Goal: Use online tool/utility: Utilize a website feature to perform a specific function

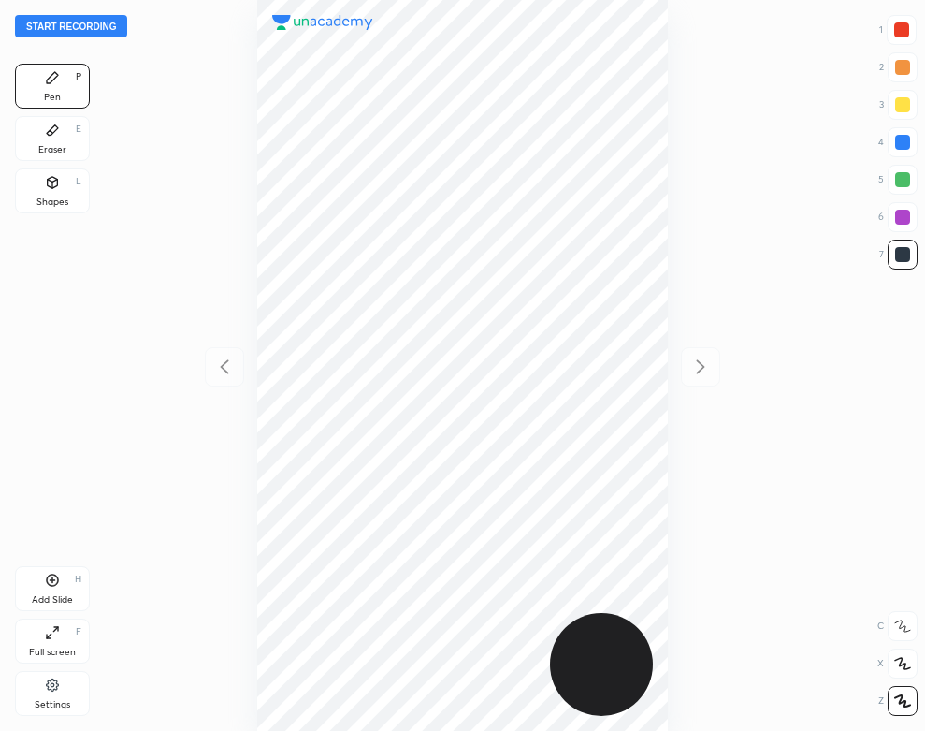
scroll to position [731, 626]
click at [81, 18] on button "Start recording" at bounding box center [71, 26] width 112 height 22
click at [46, 679] on icon at bounding box center [52, 684] width 15 height 17
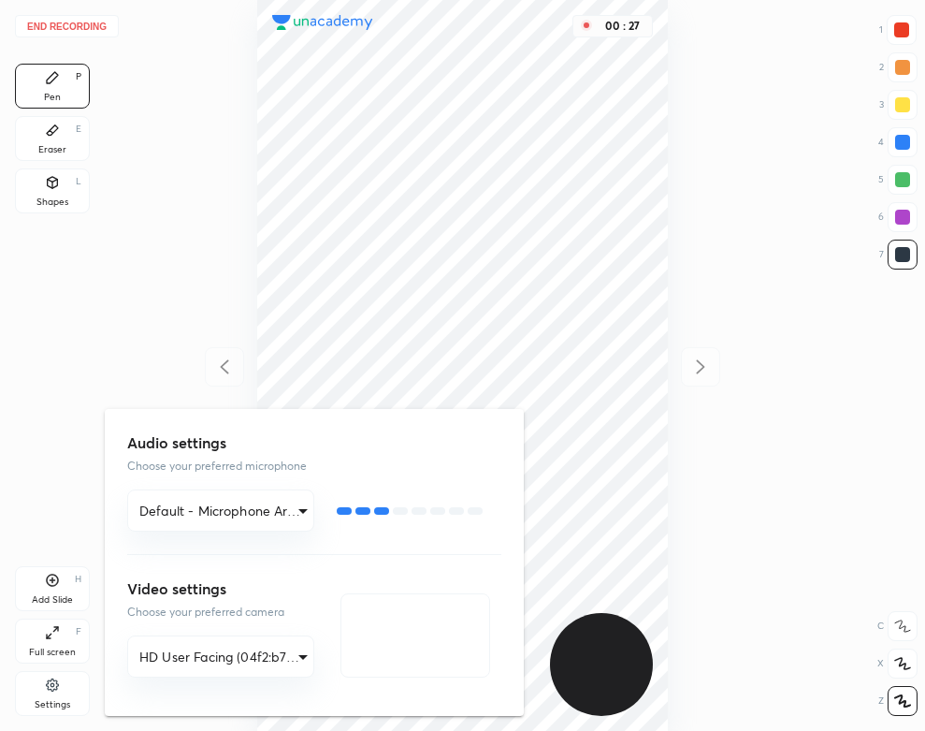
click at [283, 75] on div at bounding box center [462, 365] width 925 height 731
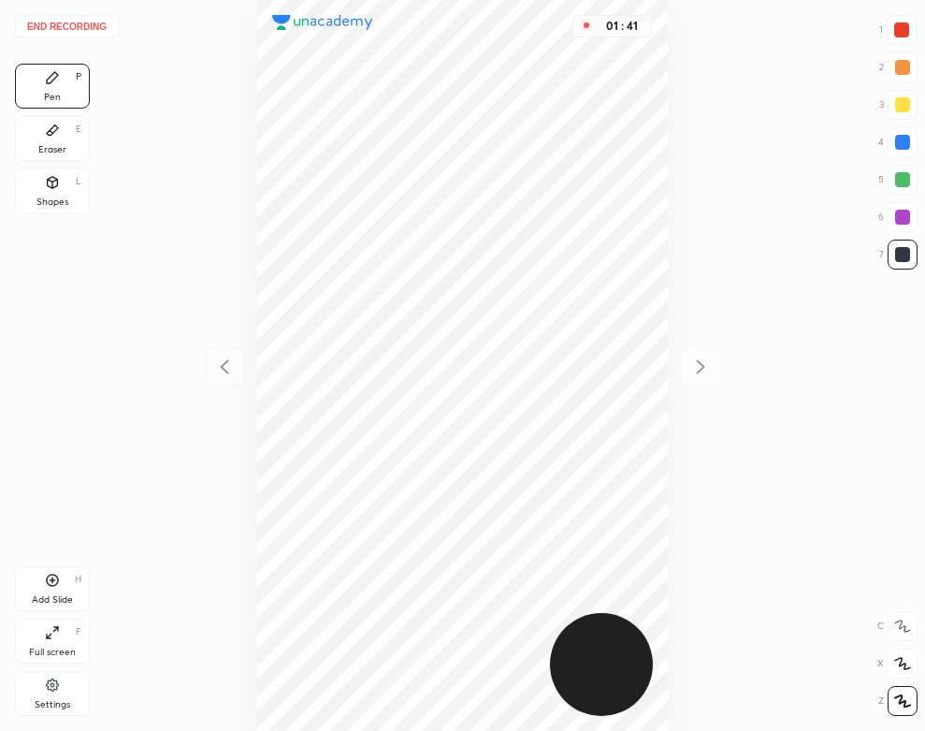
click at [56, 134] on icon at bounding box center [52, 130] width 15 height 15
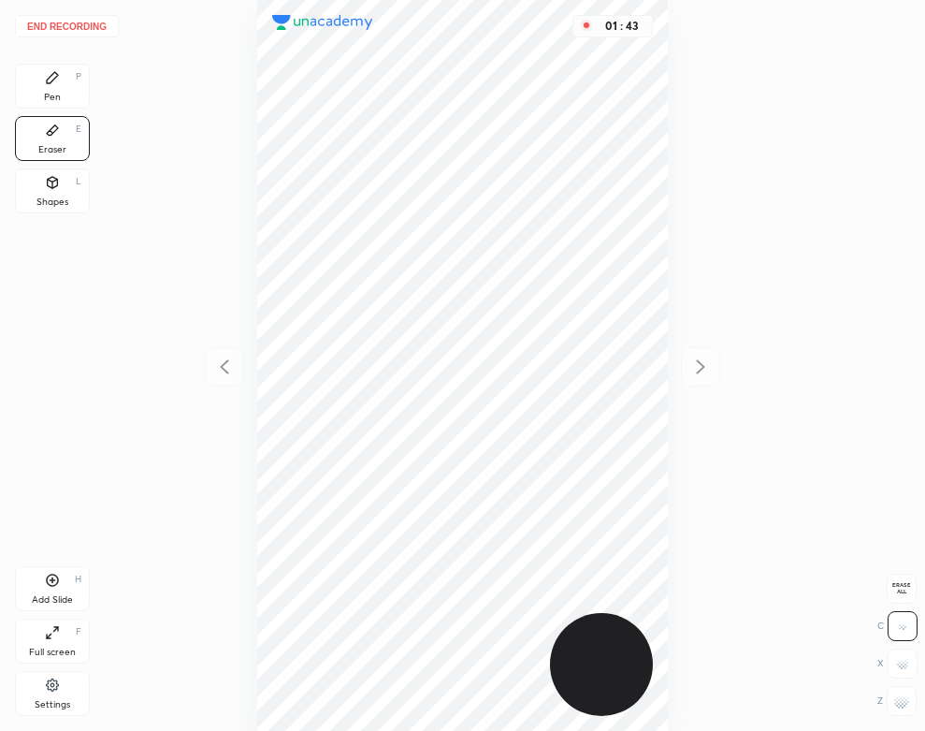
click at [36, 83] on div "Pen P" at bounding box center [52, 86] width 75 height 45
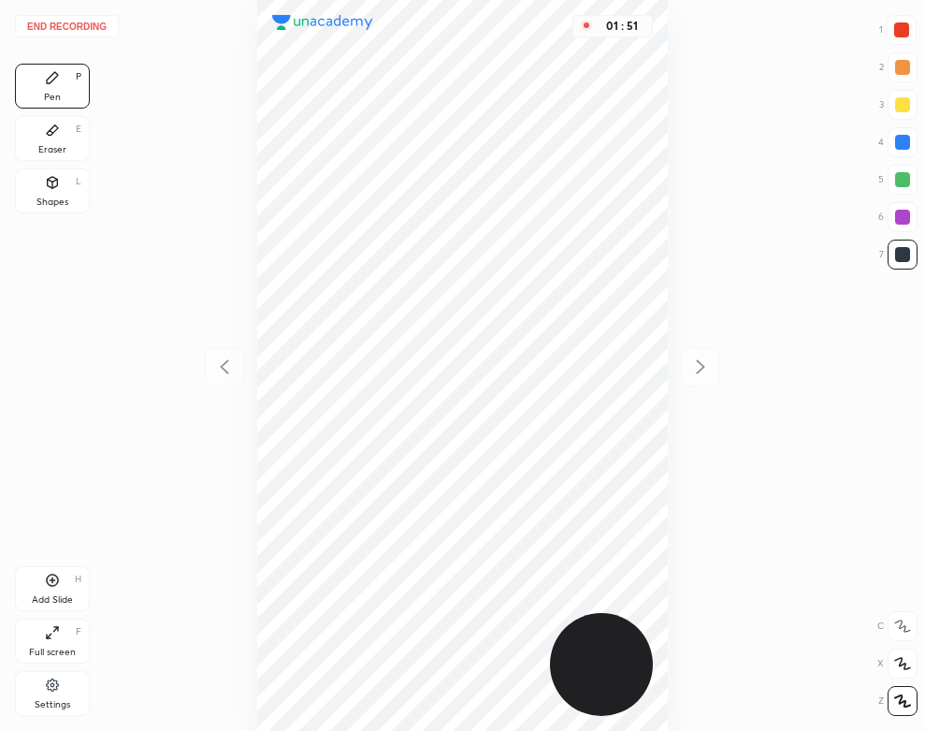
click at [75, 20] on button "End recording" at bounding box center [67, 26] width 104 height 22
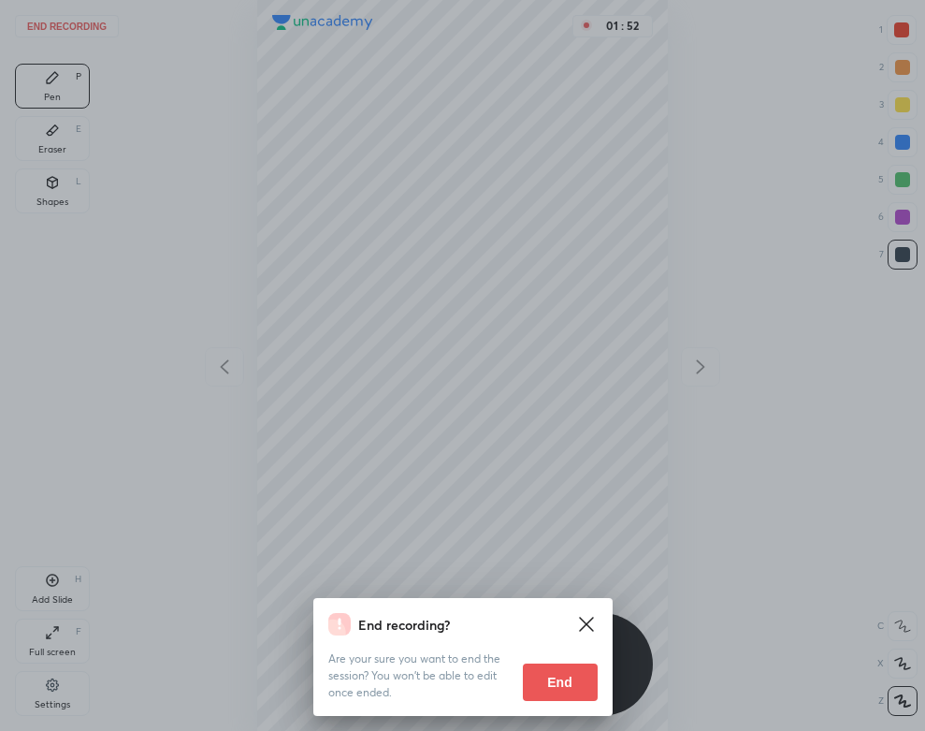
click at [545, 665] on button "End" at bounding box center [560, 681] width 75 height 37
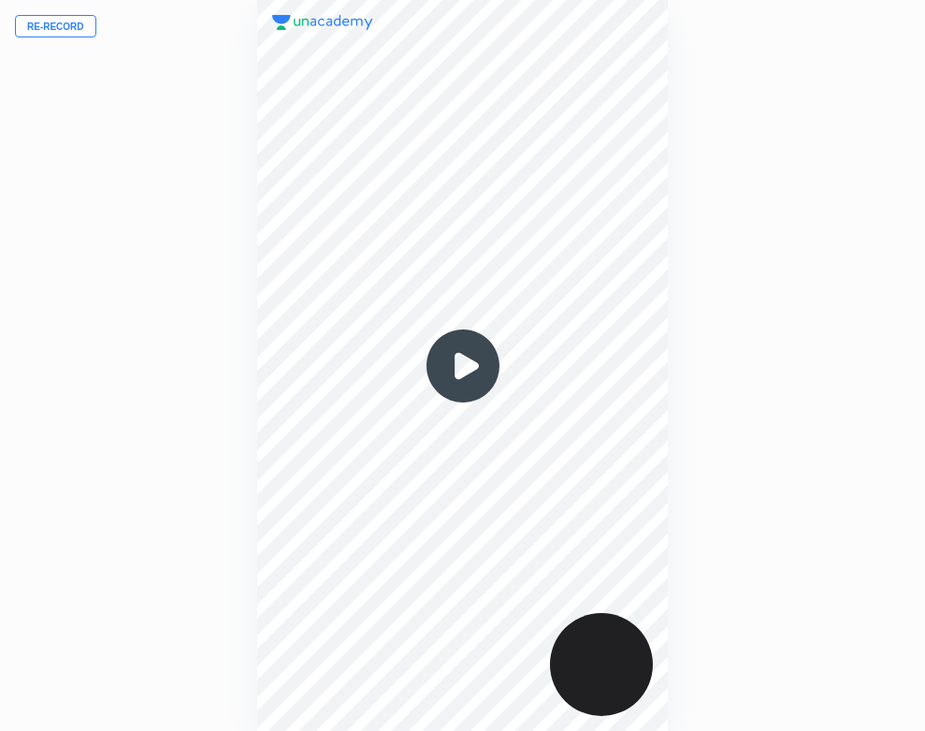
click at [453, 367] on img at bounding box center [463, 366] width 90 height 90
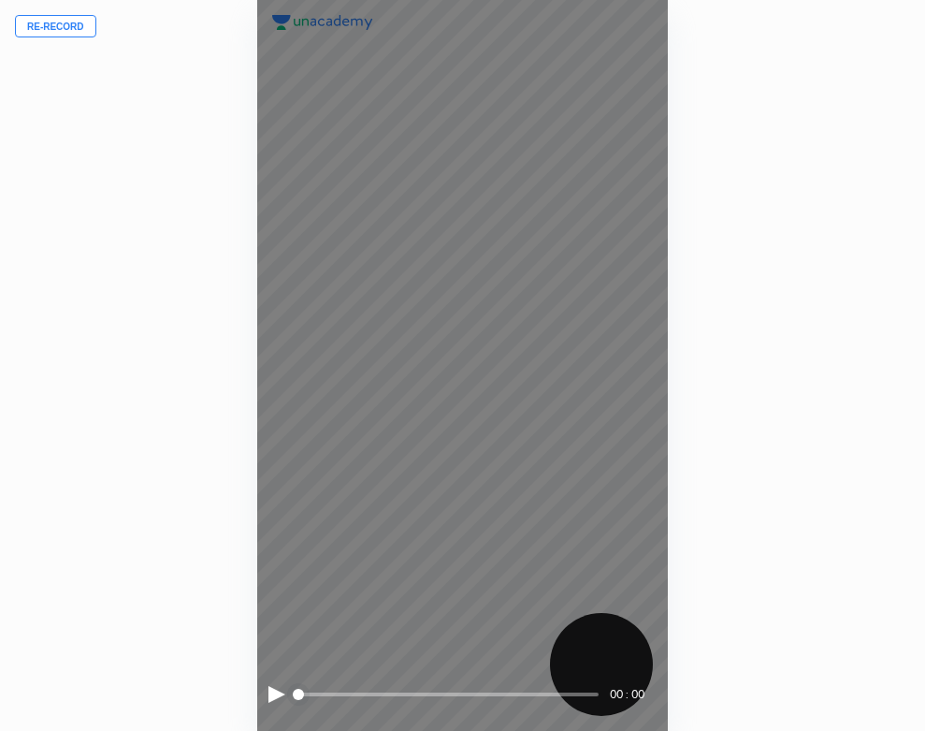
click at [272, 690] on div at bounding box center [276, 694] width 17 height 17
